Goal: Check status: Check status

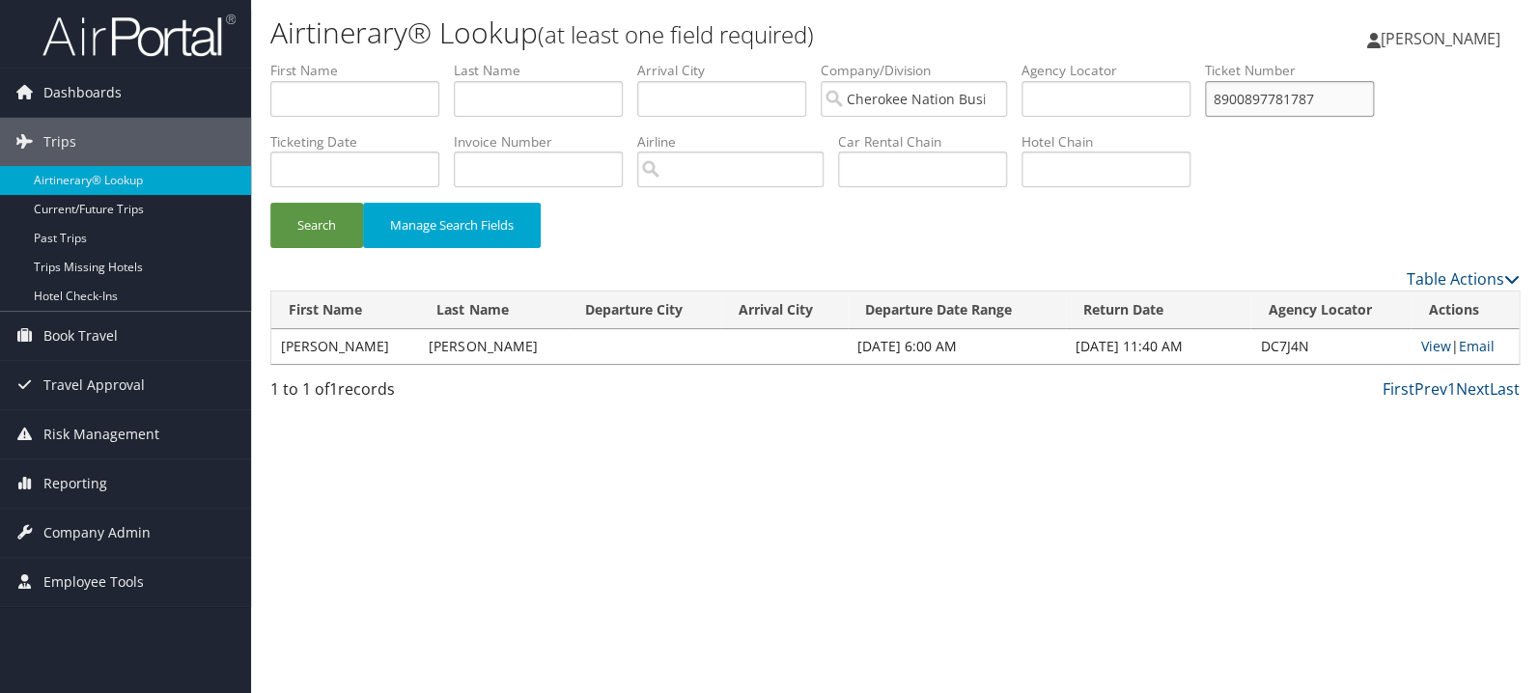
click at [1310, 101] on input "8900897781787" at bounding box center [1289, 99] width 169 height 36
paste input "5267310866032"
type input "5267310866032"
click at [270, 203] on button "Search" at bounding box center [316, 225] width 93 height 45
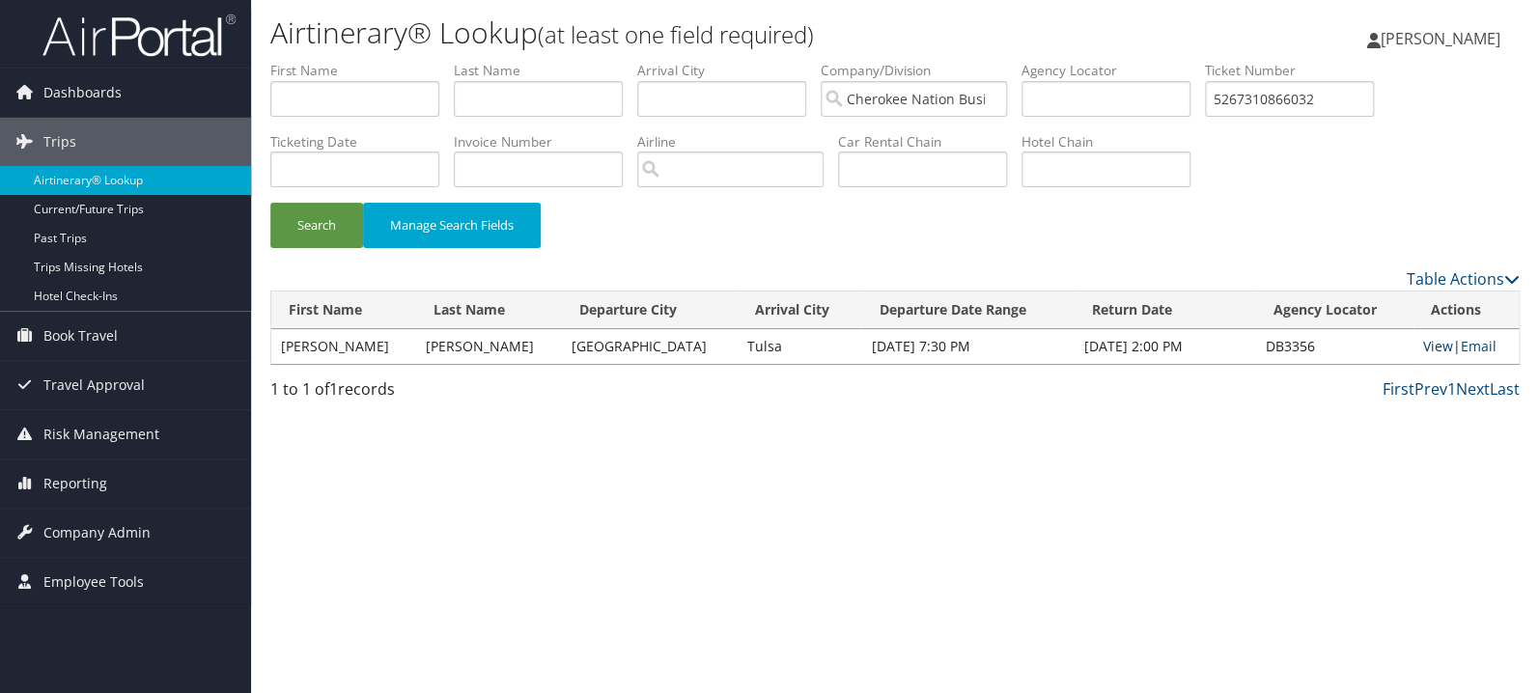
click at [1430, 347] on link "View" at bounding box center [1438, 346] width 30 height 18
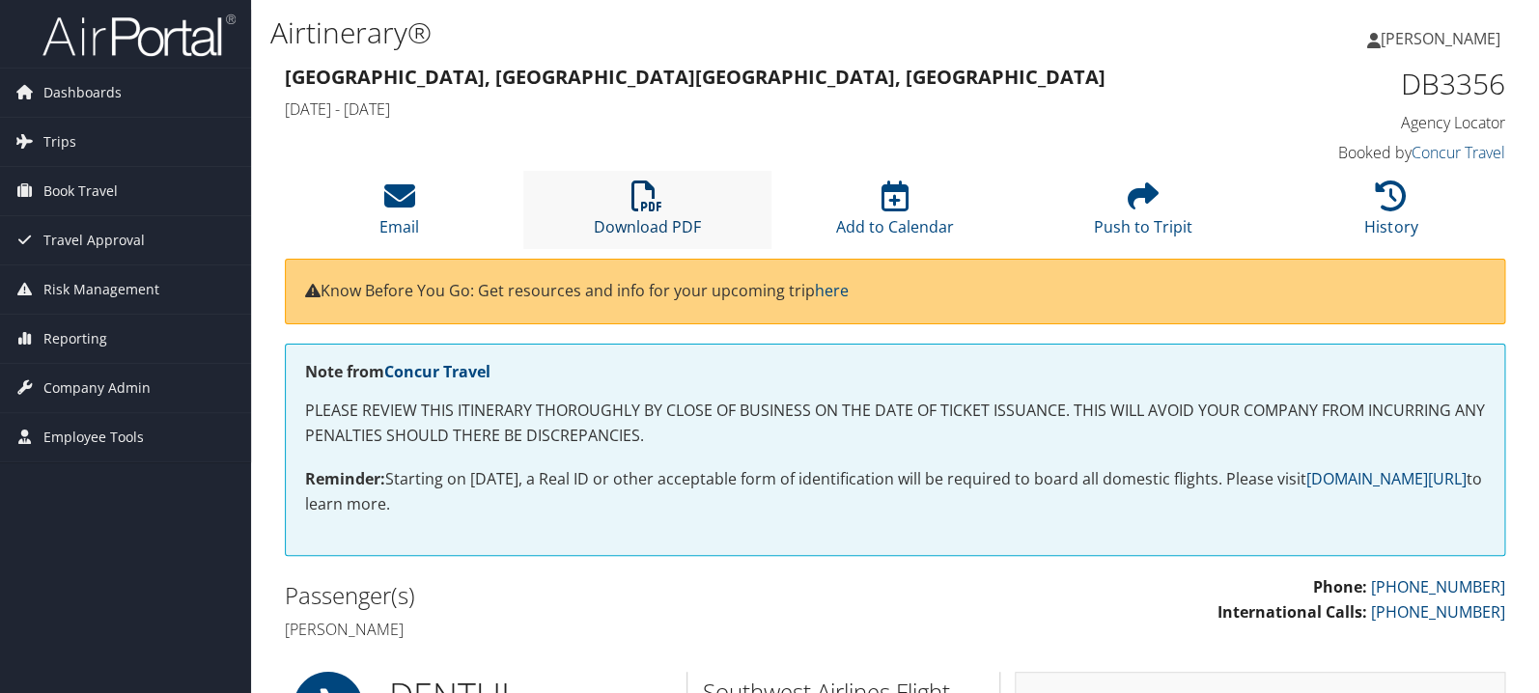
click at [659, 194] on icon at bounding box center [646, 196] width 31 height 31
